Goal: Information Seeking & Learning: Learn about a topic

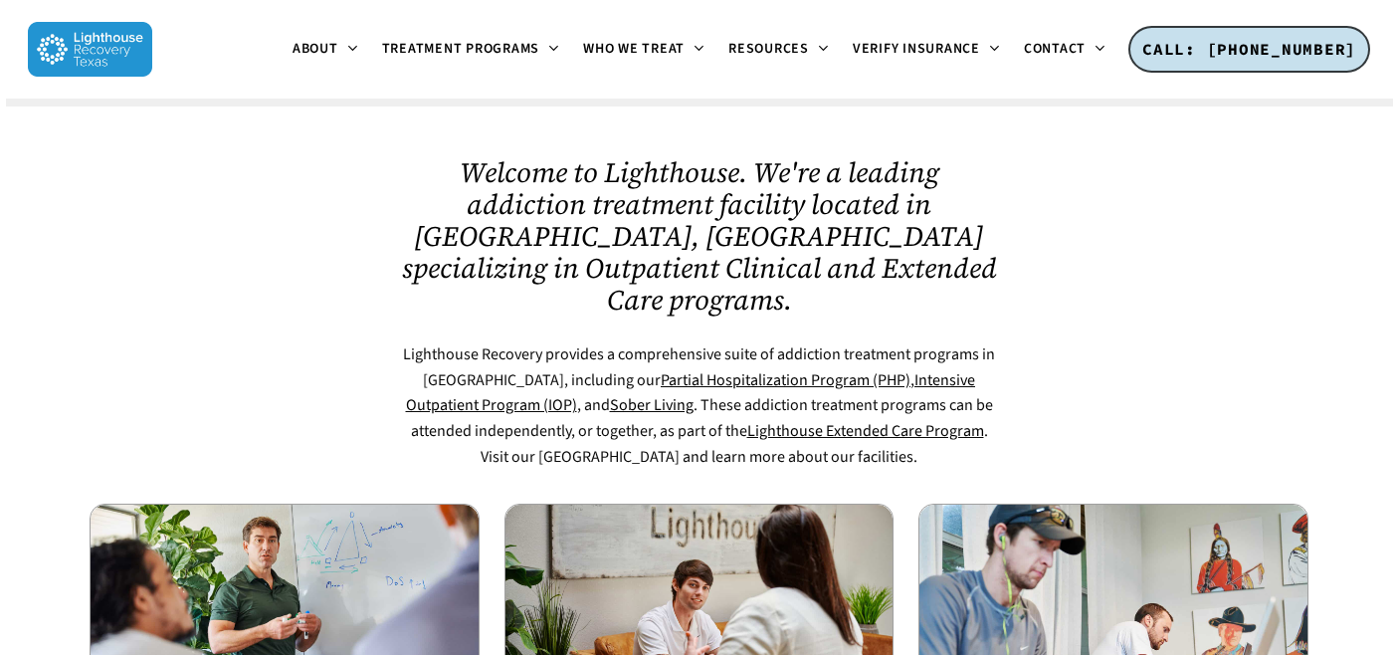
scroll to position [1096, 0]
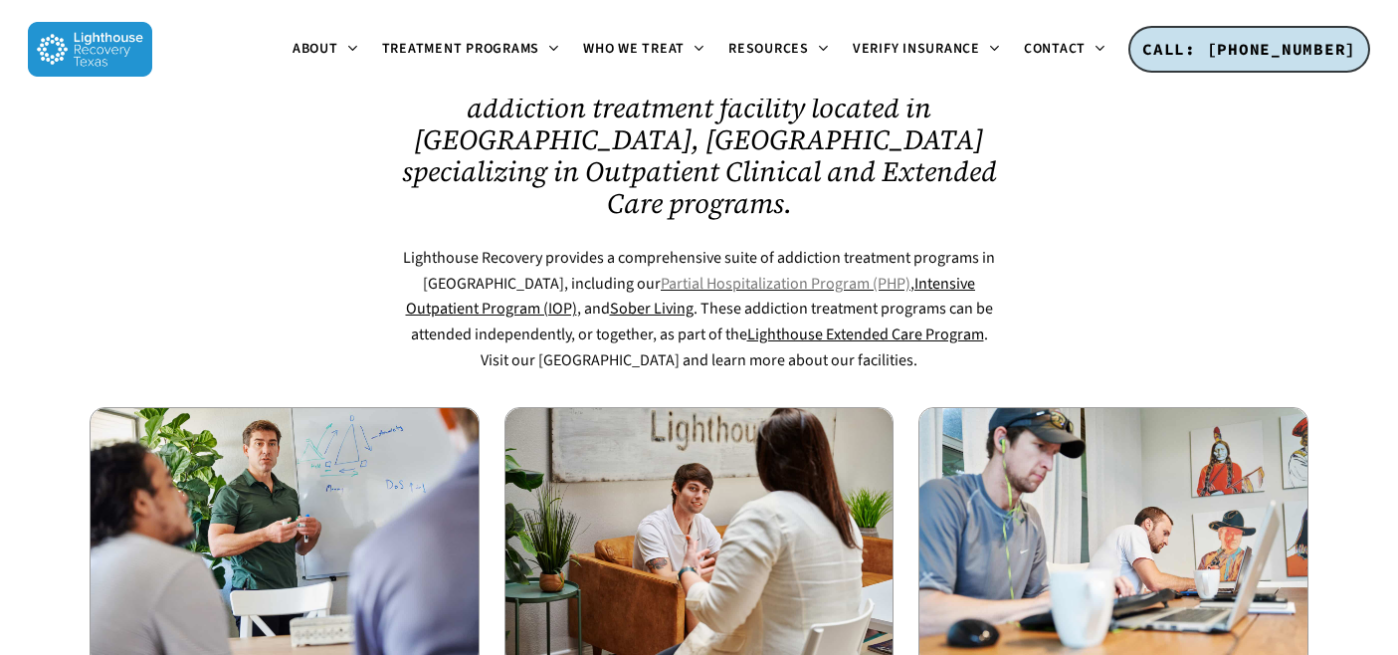
click at [698, 273] on link "Partial Hospitalization Program (PHP)" at bounding box center [785, 284] width 250 height 22
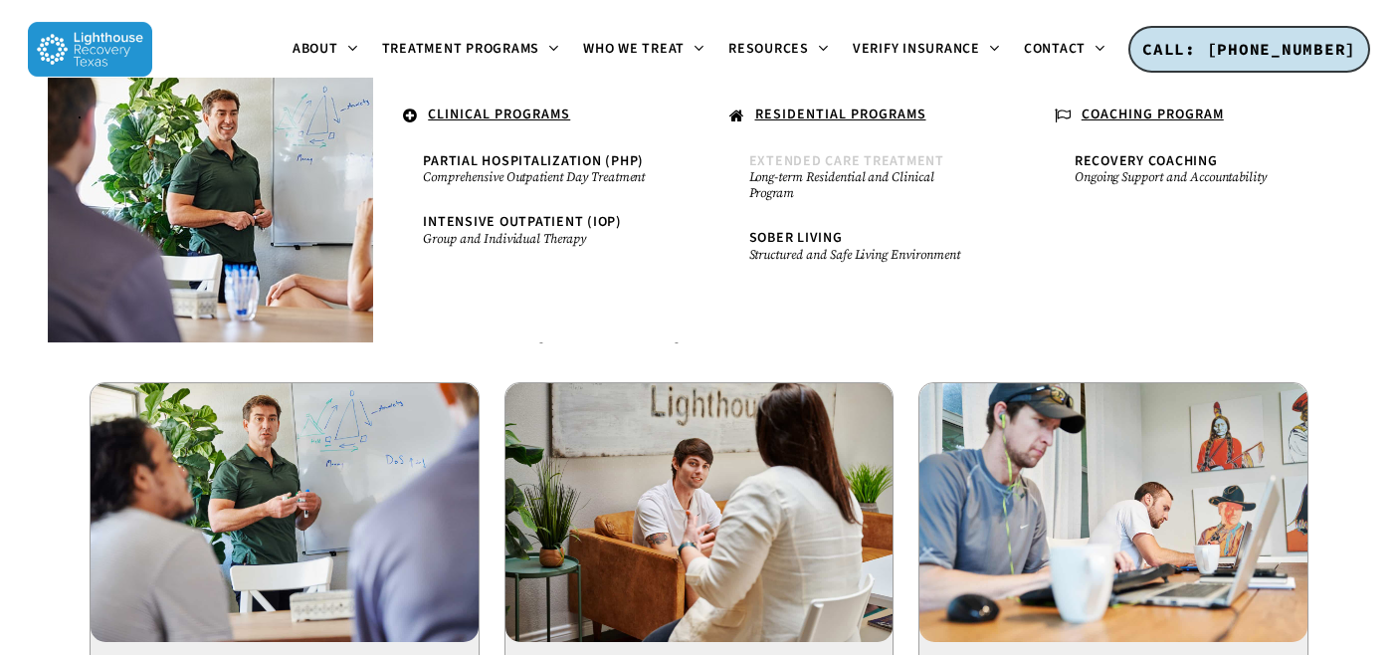
click at [795, 177] on small "Long-term Residential and Clinical Program" at bounding box center [862, 185] width 226 height 32
